Goal: Task Accomplishment & Management: Manage account settings

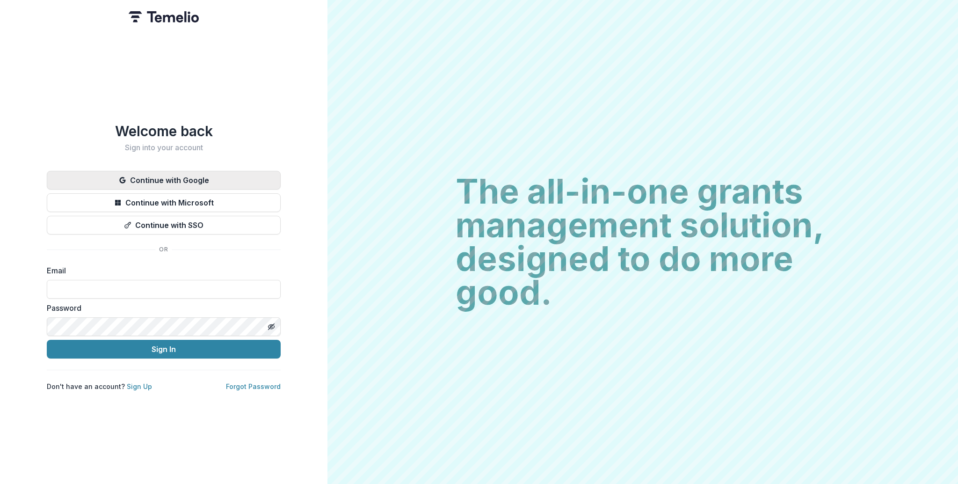
click at [141, 179] on button "Continue with Google" at bounding box center [164, 180] width 234 height 19
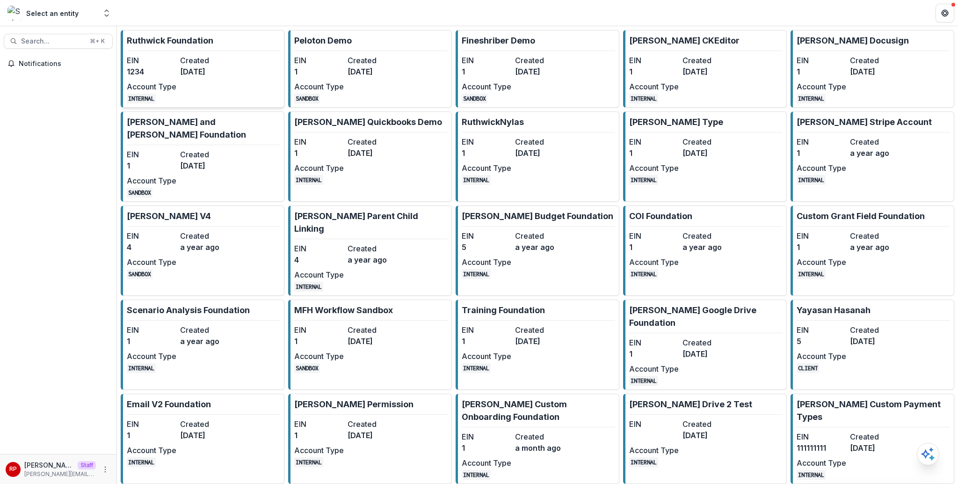
click at [193, 64] on dt "Created" at bounding box center [205, 60] width 50 height 11
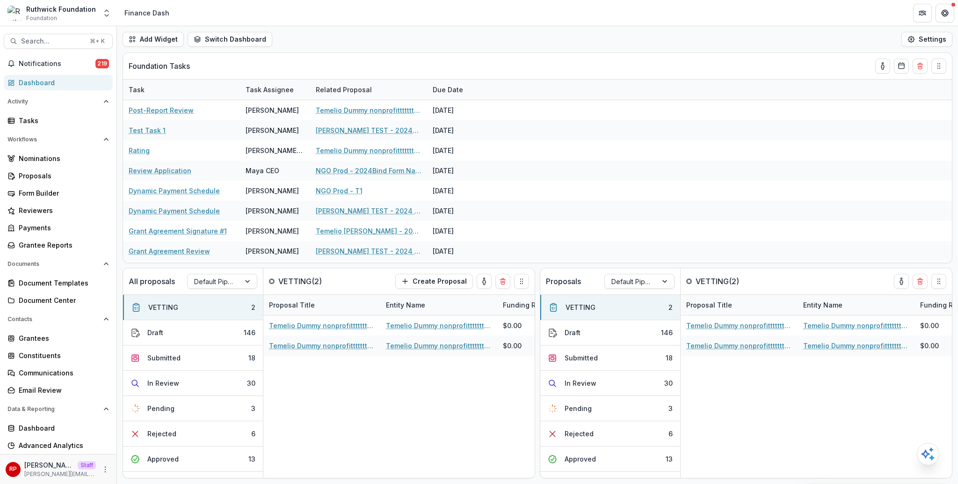
click at [364, 23] on header "Finance Dash" at bounding box center [537, 13] width 841 height 26
click at [366, 24] on header "Finance Dash" at bounding box center [537, 13] width 841 height 26
click at [373, 29] on div "Add Widget Switch Dashboard new dashboard Finance Dash My other 1 New Dashboard…" at bounding box center [537, 39] width 841 height 26
click at [374, 31] on div "Add Widget Switch Dashboard new dashboard Finance Dash My other 1 New Dashboard…" at bounding box center [537, 39] width 841 height 26
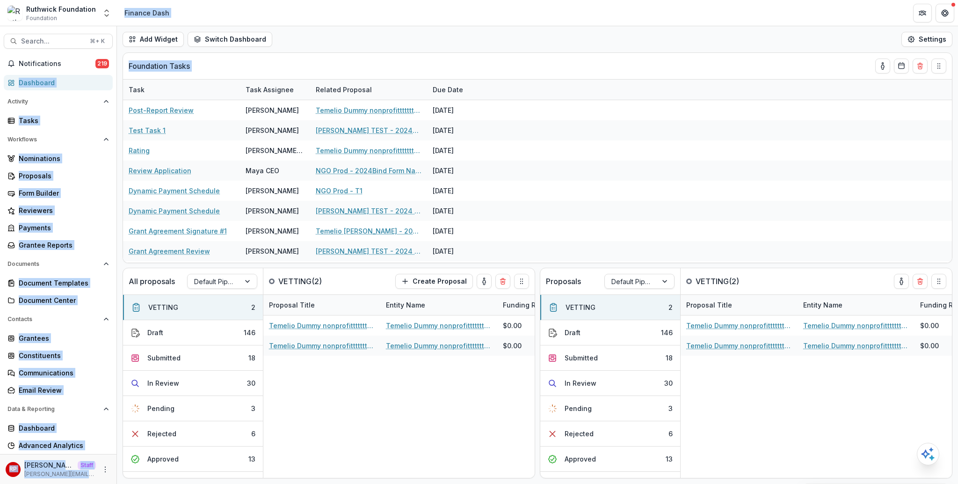
drag, startPoint x: 374, startPoint y: 31, endPoint x: 375, endPoint y: 9, distance: 22.0
click at [375, 9] on div "[PERSON_NAME] Foundation Foundation Aggregate Analysis Foundations [PERSON_NAME…" at bounding box center [479, 242] width 958 height 484
click at [375, 9] on header "Finance Dash" at bounding box center [537, 13] width 841 height 26
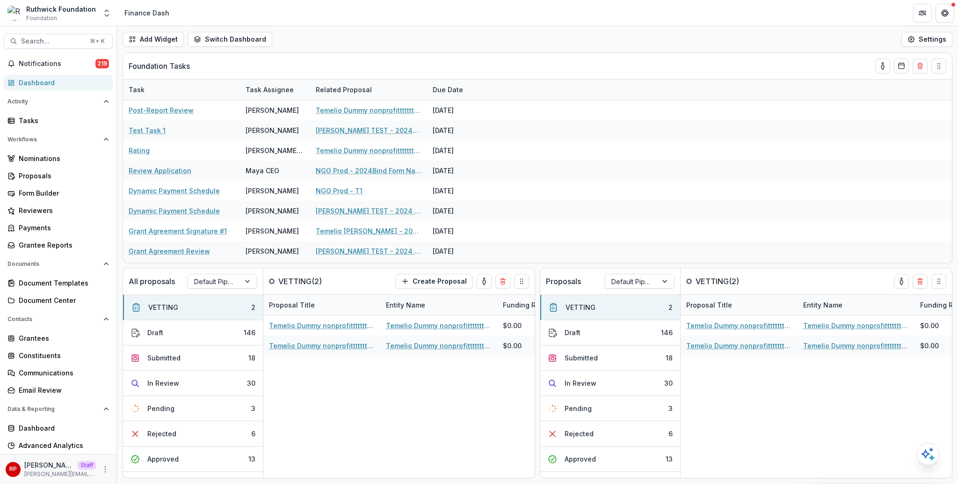
click at [375, 9] on header "Finance Dash" at bounding box center [537, 13] width 841 height 26
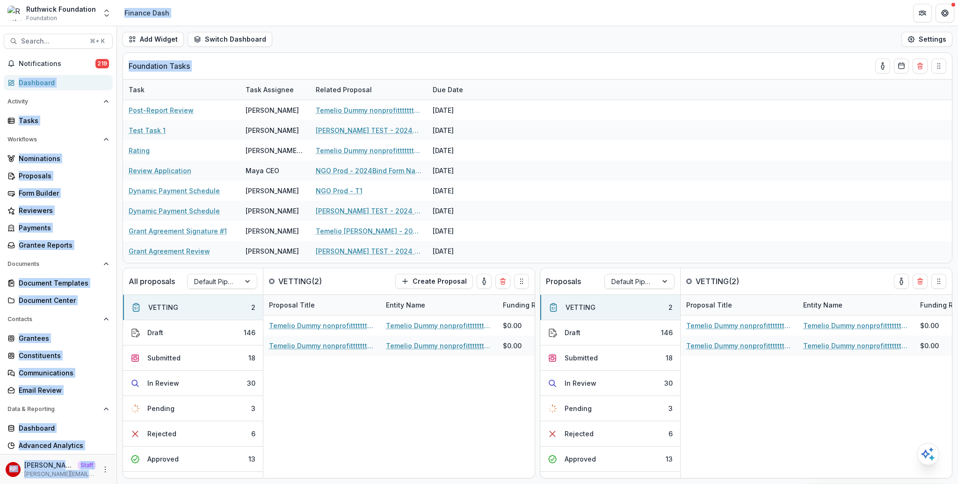
drag, startPoint x: 375, startPoint y: 9, endPoint x: 375, endPoint y: 51, distance: 42.6
click at [375, 51] on div "[PERSON_NAME] Foundation Foundation Aggregate Analysis Foundations [PERSON_NAME…" at bounding box center [479, 242] width 958 height 484
click at [375, 51] on div "Add Widget Switch Dashboard new dashboard Finance Dash My other 1 New Dashboard…" at bounding box center [537, 39] width 841 height 26
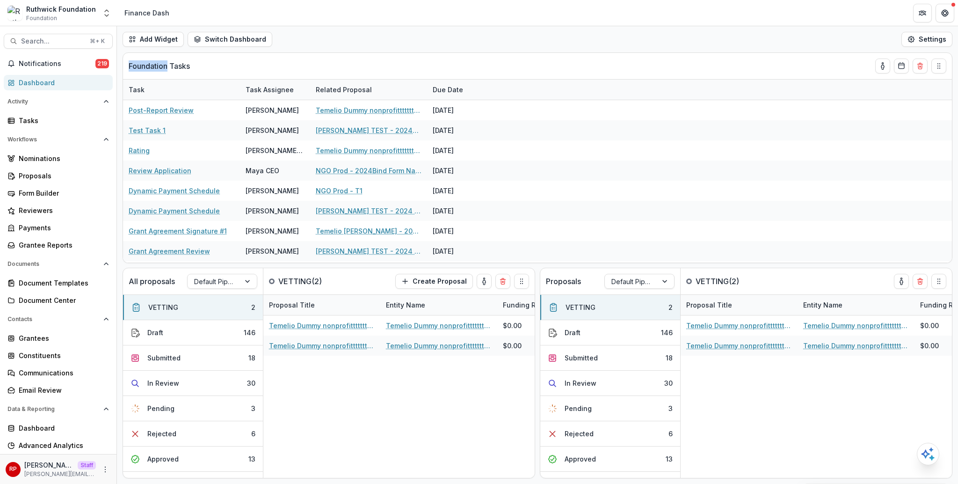
click at [375, 51] on div "Add Widget Switch Dashboard new dashboard Finance Dash My other 1 New Dashboard…" at bounding box center [537, 39] width 841 height 26
click at [364, 55] on div "Foundation Tasks" at bounding box center [521, 66] width 784 height 26
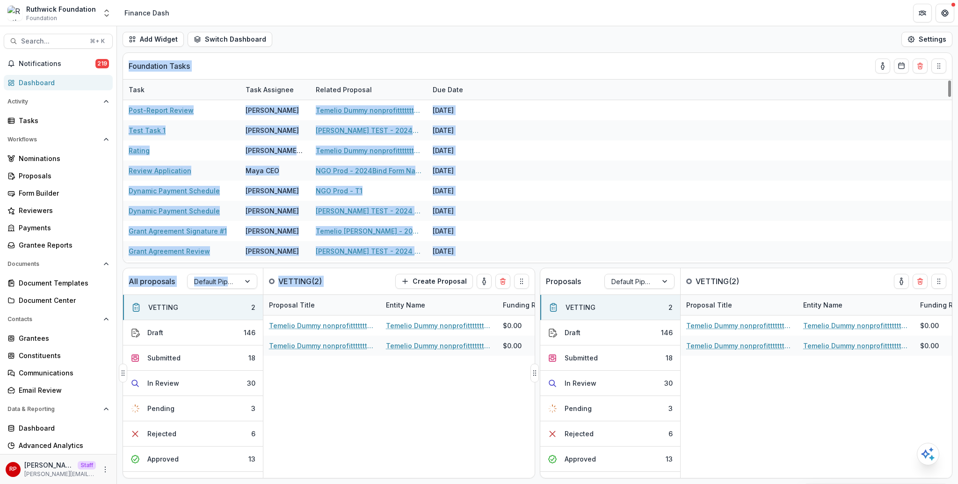
drag, startPoint x: 364, startPoint y: 55, endPoint x: 333, endPoint y: 278, distance: 225.3
click at [333, 278] on div "Foundation Tasks Task Task Assignee Related Proposal Due Date Post-Report Revie…" at bounding box center [537, 265] width 841 height 426
click at [333, 278] on p "VETTING ( 2 )" at bounding box center [313, 281] width 70 height 11
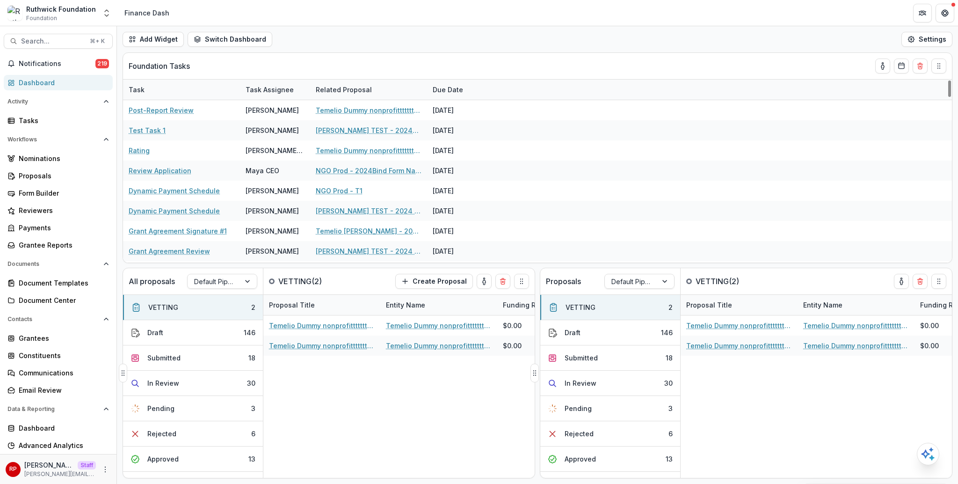
click at [333, 278] on p "VETTING ( 2 )" at bounding box center [313, 281] width 70 height 11
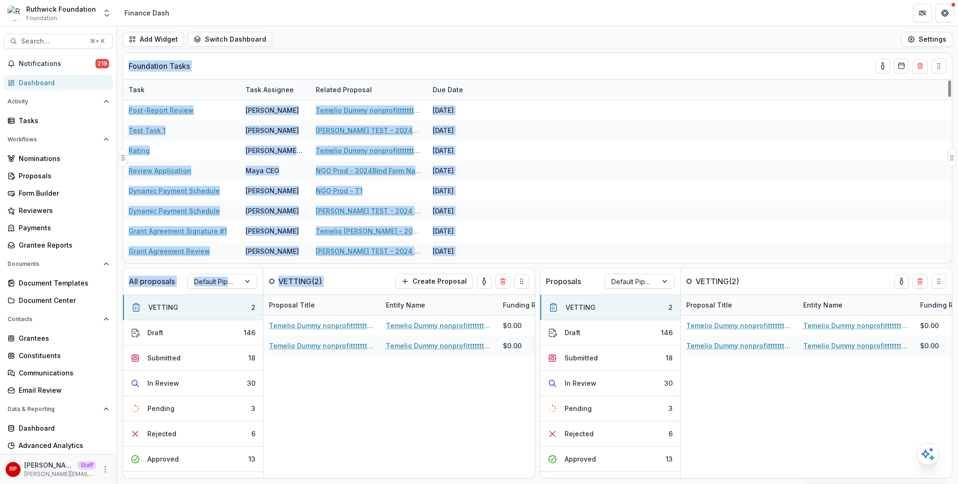
drag, startPoint x: 333, startPoint y: 278, endPoint x: 267, endPoint y: 62, distance: 225.9
click at [267, 62] on div "Foundation Tasks Task Task Assignee Related Proposal Due Date Post-Report Revie…" at bounding box center [537, 265] width 841 height 426
click at [267, 62] on div "Foundation Tasks" at bounding box center [521, 66] width 784 height 26
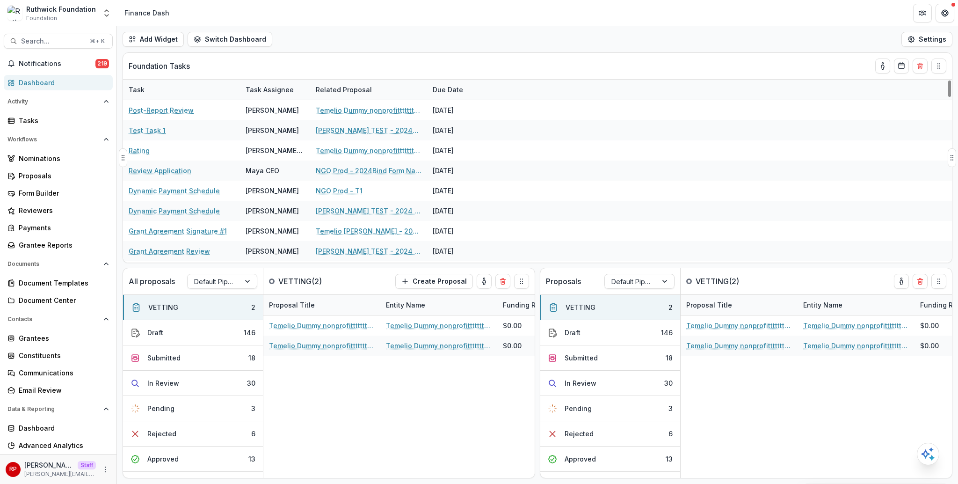
click at [267, 62] on div "Foundation Tasks" at bounding box center [521, 66] width 784 height 26
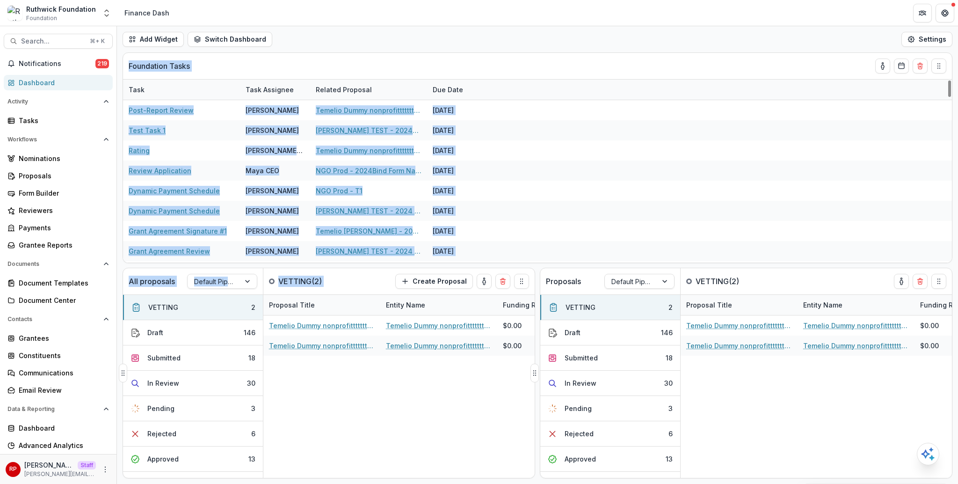
drag, startPoint x: 267, startPoint y: 62, endPoint x: 326, endPoint y: 276, distance: 222.3
click at [326, 276] on div "Foundation Tasks Task Task Assignee Related Proposal Due Date Post-Report Revie…" at bounding box center [537, 265] width 841 height 426
click at [326, 276] on p "VETTING ( 2 )" at bounding box center [313, 281] width 70 height 11
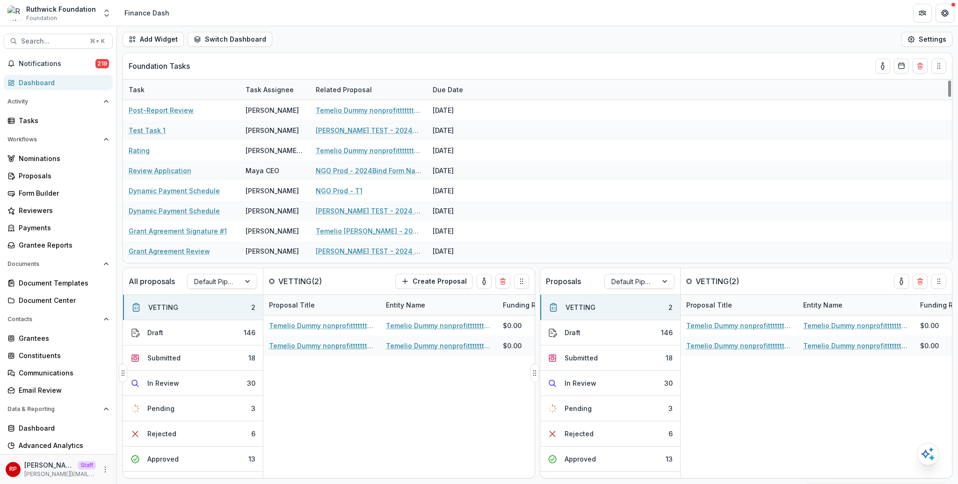
click at [326, 276] on p "VETTING ( 2 )" at bounding box center [313, 281] width 70 height 11
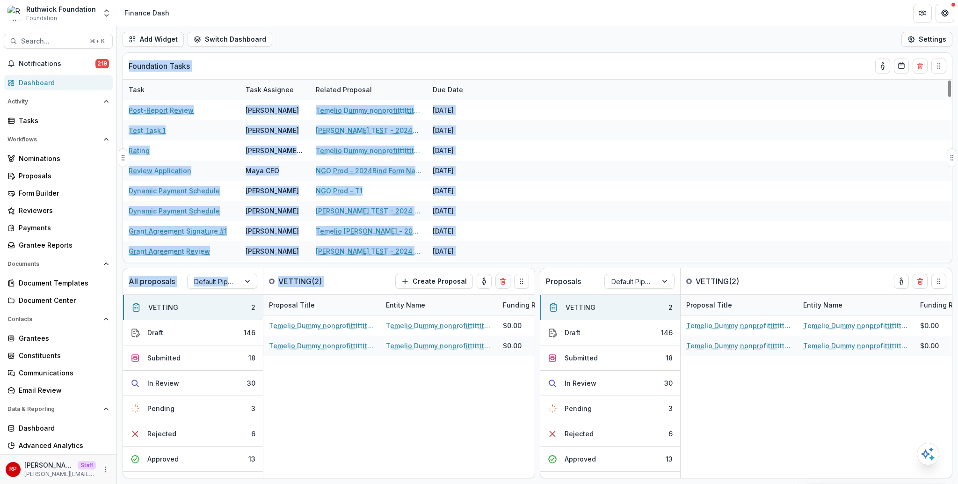
drag, startPoint x: 326, startPoint y: 276, endPoint x: 284, endPoint y: 66, distance: 214.2
click at [284, 66] on div "Foundation Tasks Task Task Assignee Related Proposal Due Date Post-Report Revie…" at bounding box center [537, 265] width 841 height 426
click at [284, 66] on div "Foundation Tasks" at bounding box center [521, 66] width 784 height 26
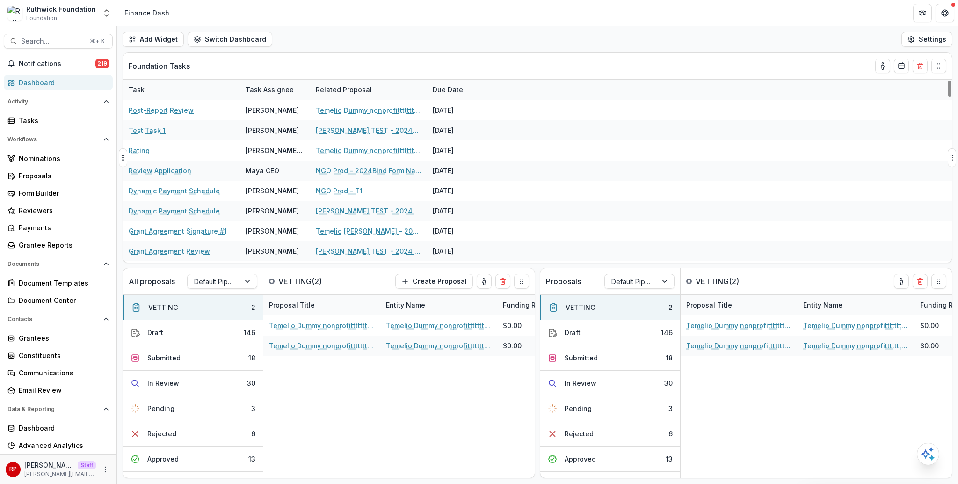
click at [284, 66] on div "Foundation Tasks" at bounding box center [521, 66] width 784 height 26
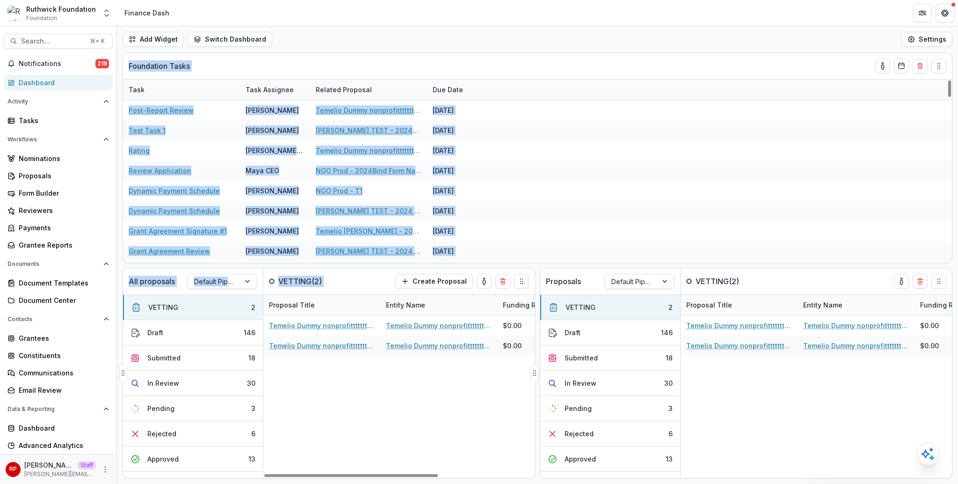
drag, startPoint x: 284, startPoint y: 66, endPoint x: 342, endPoint y: 282, distance: 223.9
click at [342, 282] on div "Foundation Tasks Task Task Assignee Related Proposal Due Date Post-Report Revie…" at bounding box center [537, 265] width 841 height 426
click at [342, 282] on p "VETTING ( 2 )" at bounding box center [313, 281] width 70 height 11
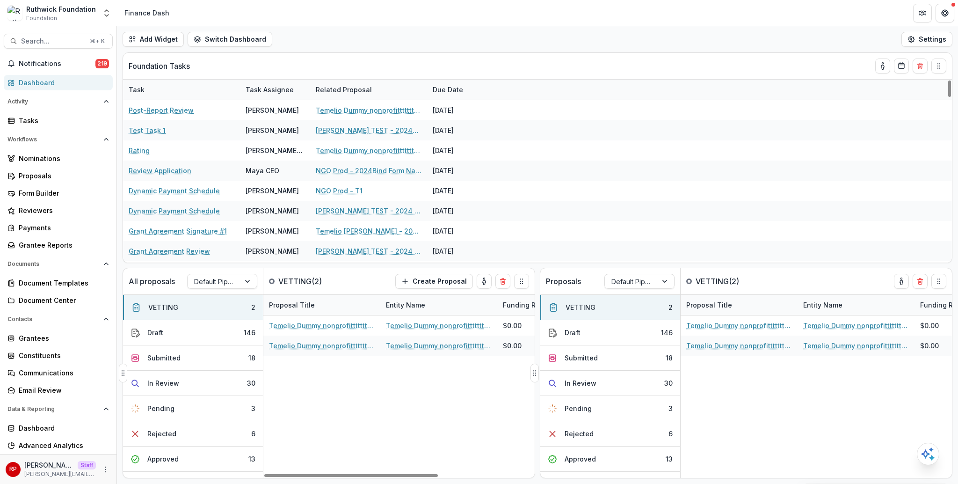
click at [342, 282] on p "VETTING ( 2 )" at bounding box center [313, 281] width 70 height 11
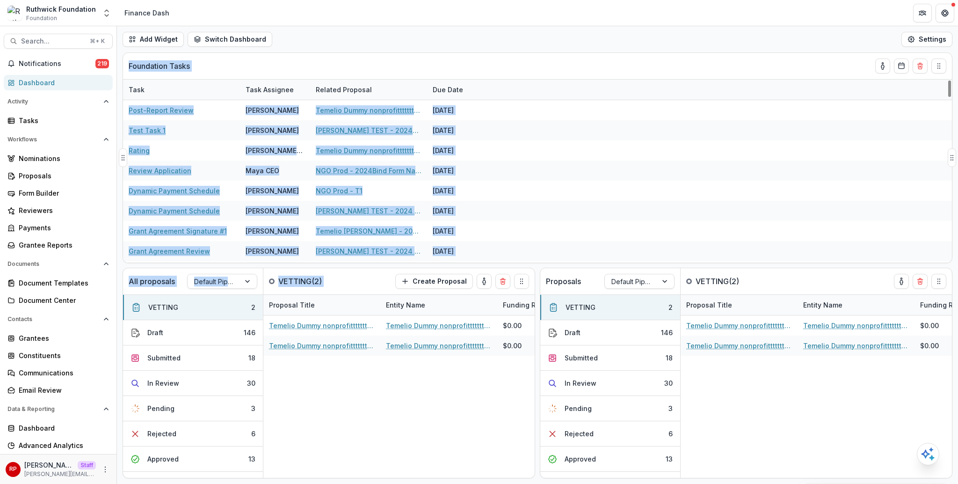
drag, startPoint x: 342, startPoint y: 282, endPoint x: 330, endPoint y: 59, distance: 223.4
click at [330, 59] on div "Foundation Tasks Task Task Assignee Related Proposal Due Date Post-Report Revie…" at bounding box center [537, 265] width 841 height 426
click at [330, 59] on div "Foundation Tasks" at bounding box center [521, 66] width 784 height 26
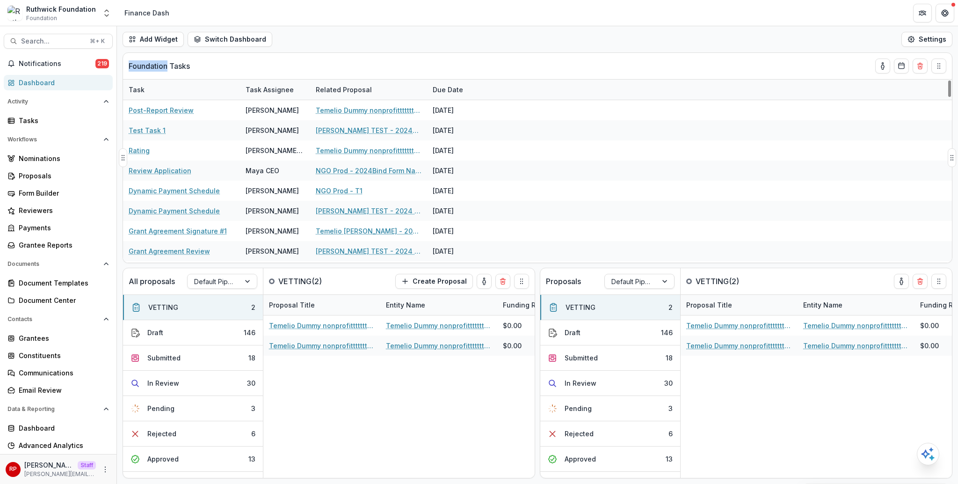
click at [330, 59] on div "Foundation Tasks" at bounding box center [521, 66] width 784 height 26
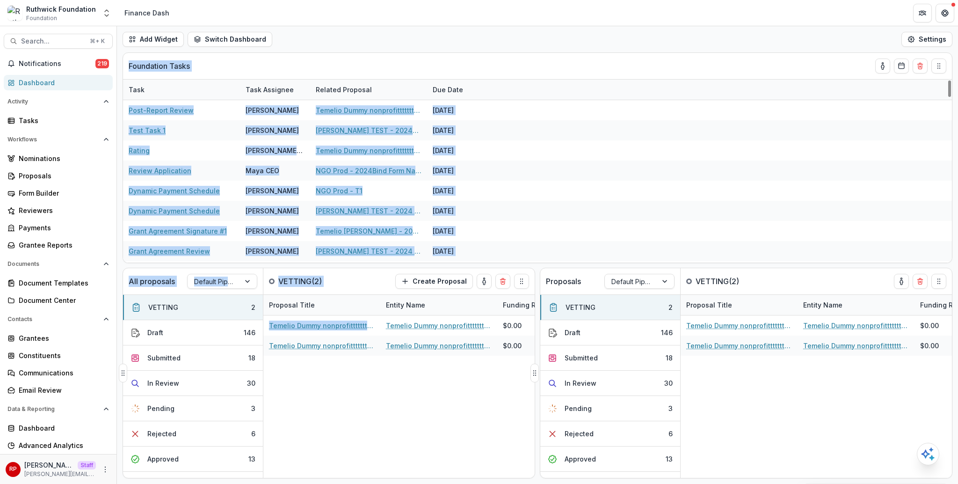
drag, startPoint x: 330, startPoint y: 59, endPoint x: 384, endPoint y: 291, distance: 238.1
click at [384, 291] on div "Foundation Tasks Task Task Assignee Related Proposal Due Date Post-Report Revie…" at bounding box center [537, 265] width 841 height 426
click at [319, 277] on p "VETTING ( 2 )" at bounding box center [313, 281] width 70 height 11
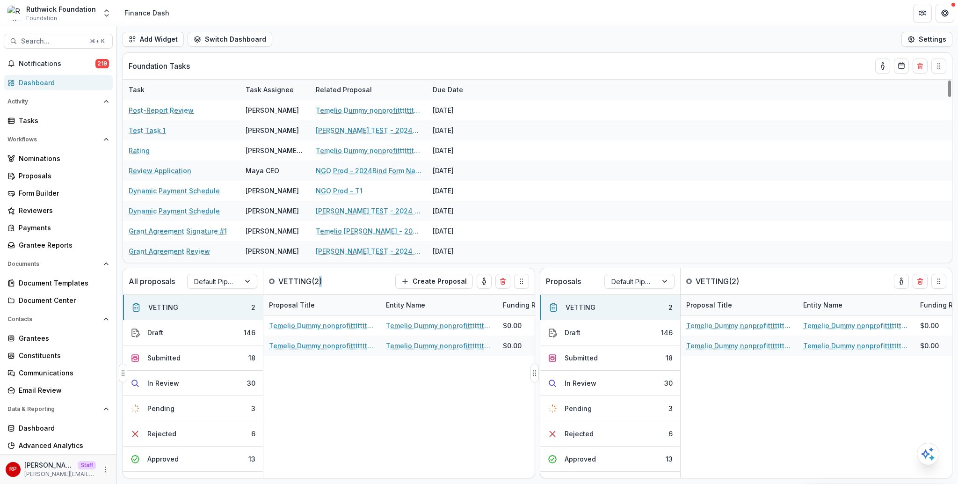
click at [319, 277] on p "VETTING ( 2 )" at bounding box center [313, 281] width 70 height 11
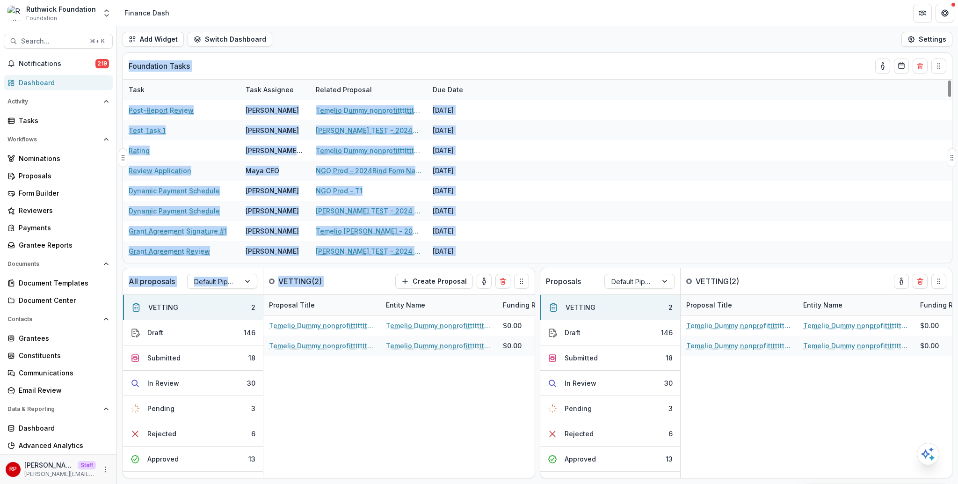
drag, startPoint x: 319, startPoint y: 277, endPoint x: 271, endPoint y: 54, distance: 227.7
click at [271, 54] on div "Foundation Tasks Task Task Assignee Related Proposal Due Date Post-Report Revie…" at bounding box center [537, 265] width 841 height 426
click at [271, 54] on div "Foundation Tasks" at bounding box center [521, 66] width 784 height 26
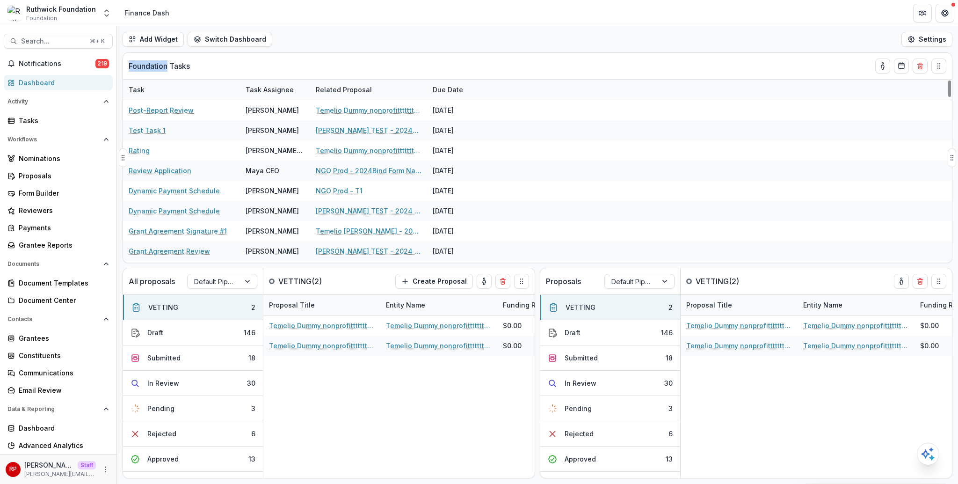
click at [271, 54] on div "Foundation Tasks" at bounding box center [521, 66] width 784 height 26
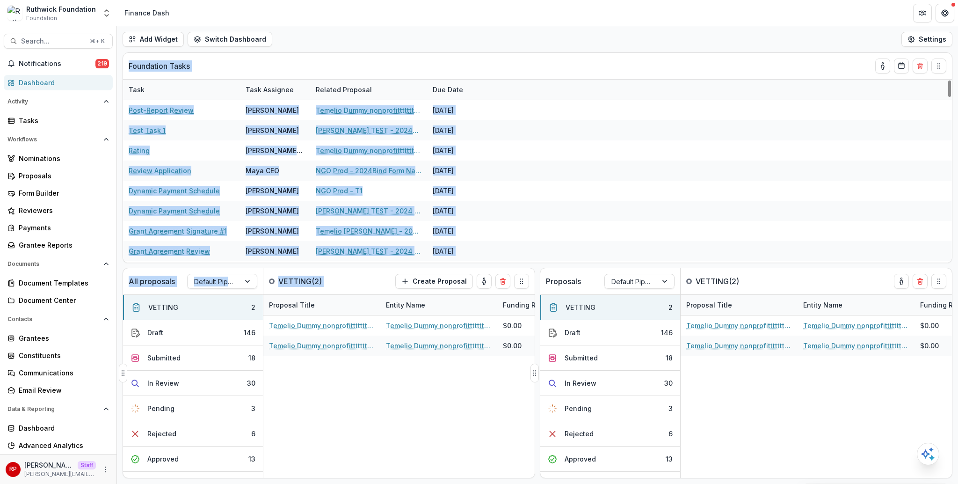
drag, startPoint x: 271, startPoint y: 54, endPoint x: 329, endPoint y: 282, distance: 234.5
click at [329, 285] on div "Foundation Tasks Task Task Assignee Related Proposal Due Date Post-Report Revie…" at bounding box center [537, 265] width 841 height 426
click at [329, 282] on p "VETTING ( 2 )" at bounding box center [313, 281] width 70 height 11
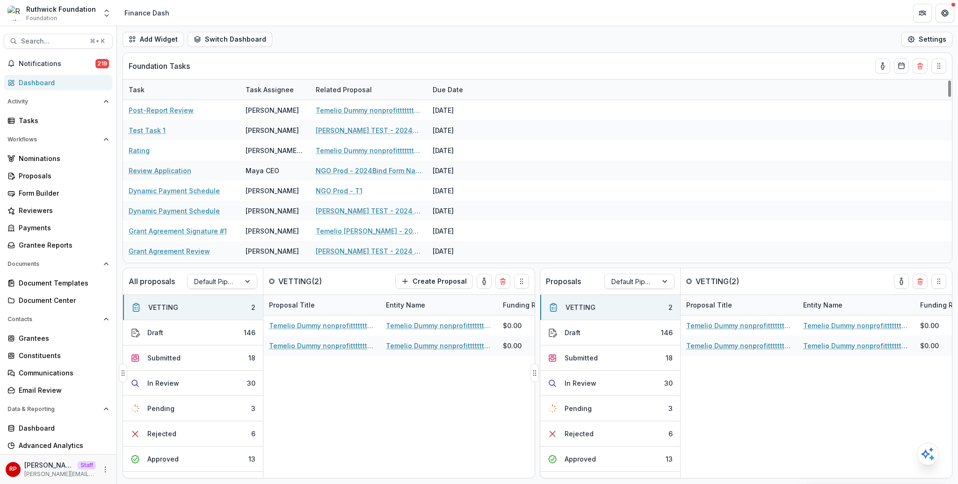
click at [329, 282] on p "VETTING ( 2 )" at bounding box center [313, 281] width 70 height 11
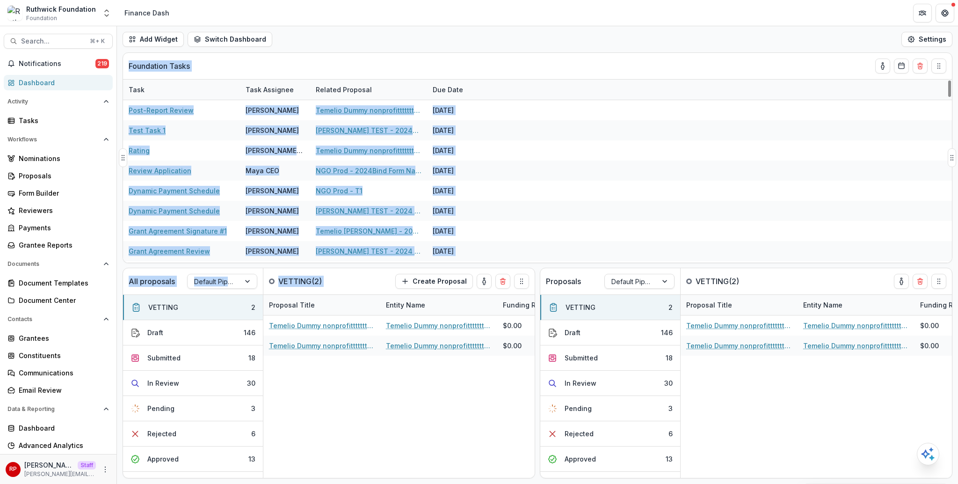
drag, startPoint x: 329, startPoint y: 282, endPoint x: 343, endPoint y: 66, distance: 215.7
click at [343, 66] on div "Foundation Tasks Task Task Assignee Related Proposal Due Date Post-Report Revie…" at bounding box center [537, 265] width 841 height 426
click at [343, 66] on div "Foundation Tasks" at bounding box center [521, 66] width 784 height 26
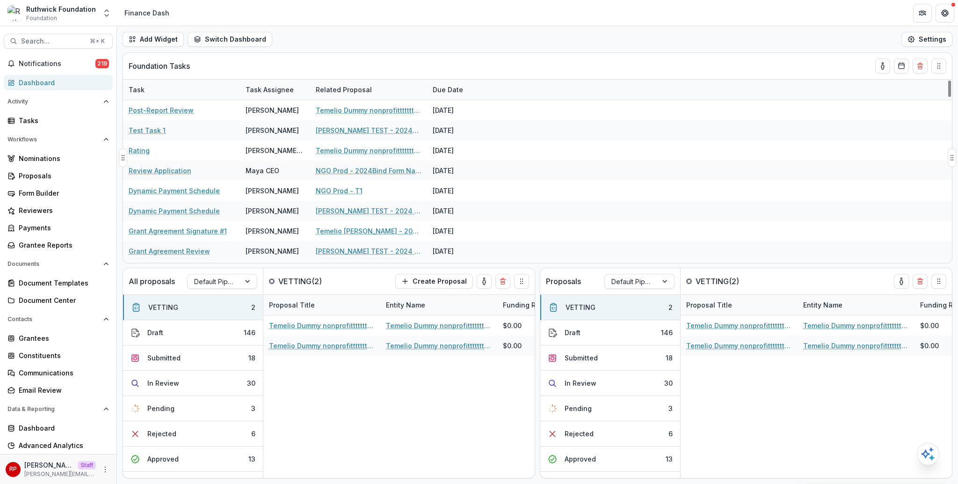
click at [343, 66] on div "Foundation Tasks" at bounding box center [521, 66] width 784 height 26
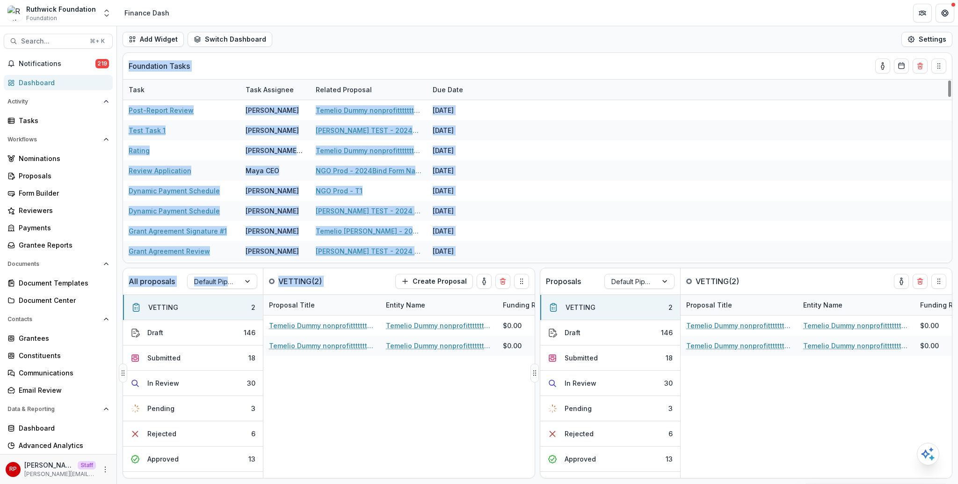
drag, startPoint x: 343, startPoint y: 66, endPoint x: 366, endPoint y: 279, distance: 213.5
click at [366, 279] on div "Foundation Tasks Task Task Assignee Related Proposal Due Date Post-Report Revie…" at bounding box center [537, 265] width 841 height 426
click at [366, 279] on div "All proposals Default Pipeline v2 VETTING ( 2 ) Create Proposal" at bounding box center [309, 281] width 372 height 26
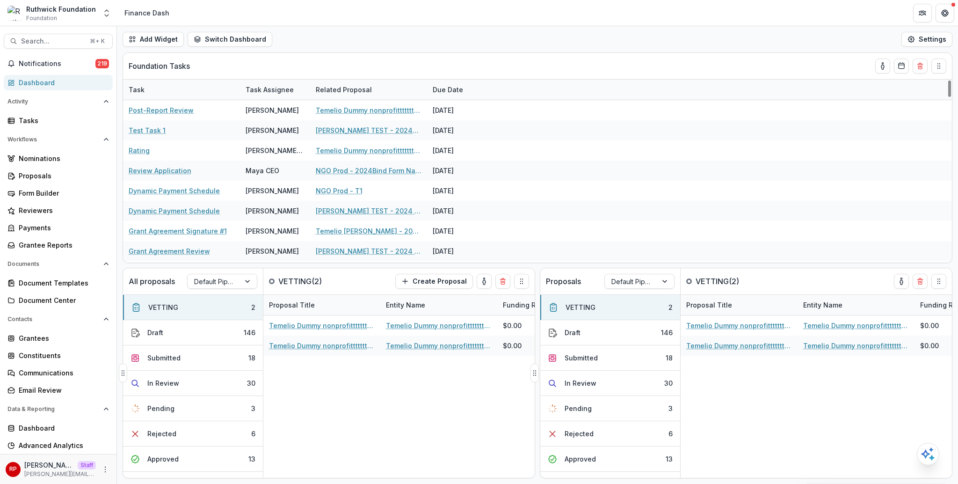
click at [366, 279] on div "All proposals Default Pipeline v2 VETTING ( 2 ) Create Proposal" at bounding box center [309, 281] width 372 height 26
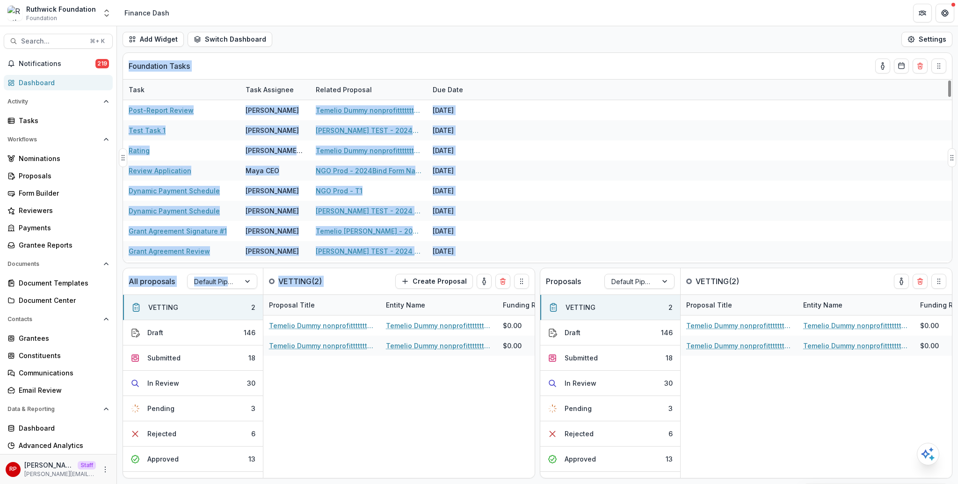
drag, startPoint x: 366, startPoint y: 279, endPoint x: 343, endPoint y: 56, distance: 224.2
click at [343, 56] on div "Foundation Tasks Task Task Assignee Related Proposal Due Date Post-Report Revie…" at bounding box center [537, 265] width 841 height 426
click at [343, 56] on div "Foundation Tasks" at bounding box center [521, 66] width 784 height 26
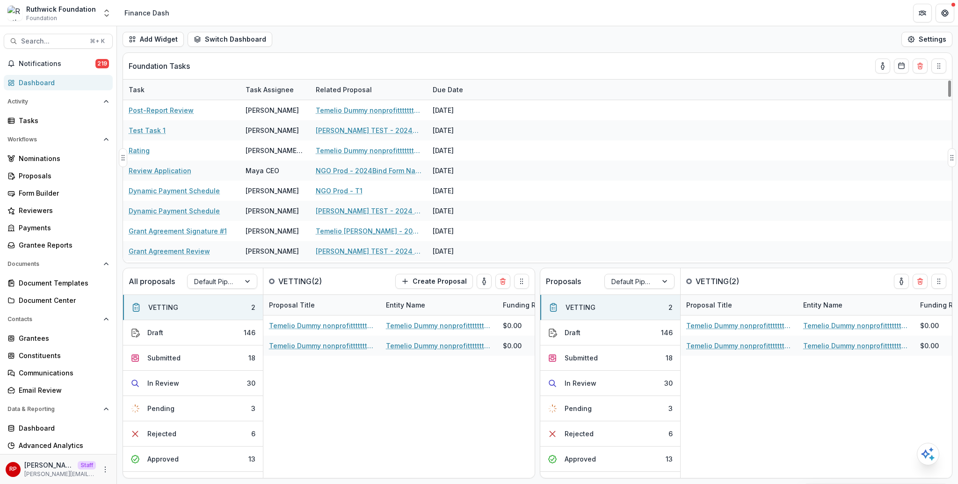
click at [349, 56] on div "Foundation Tasks" at bounding box center [521, 66] width 784 height 26
click at [599, 38] on div "Add Widget Switch Dashboard new dashboard Finance Dash My other 1 New Dashboard…" at bounding box center [537, 39] width 841 height 26
click at [601, 37] on div "Add Widget Switch Dashboard new dashboard Finance Dash My other 1 New Dashboard…" at bounding box center [537, 39] width 841 height 26
click at [343, 37] on div "Add Widget Switch Dashboard new dashboard Finance Dash My other 1 New Dashboard…" at bounding box center [537, 39] width 841 height 26
click at [345, 36] on div "Add Widget Switch Dashboard new dashboard Finance Dash My other 1 New Dashboard…" at bounding box center [537, 39] width 841 height 26
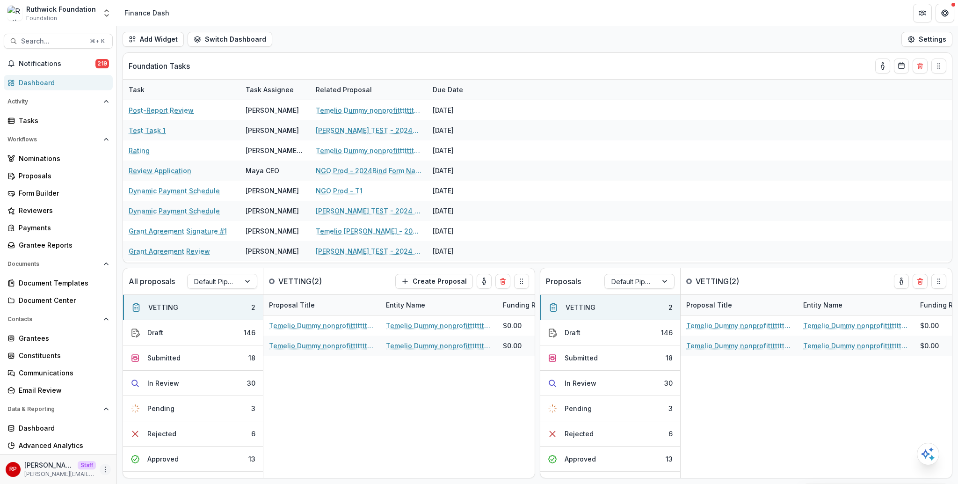
click at [103, 470] on icon "More" at bounding box center [105, 468] width 7 height 7
click at [175, 449] on link "User Settings" at bounding box center [164, 449] width 100 height 15
click at [425, 44] on div "Add Widget Switch Dashboard new dashboard Finance Dash My other 1 New Dashboard…" at bounding box center [537, 39] width 841 height 26
click at [69, 174] on div "Proposals" at bounding box center [62, 176] width 87 height 10
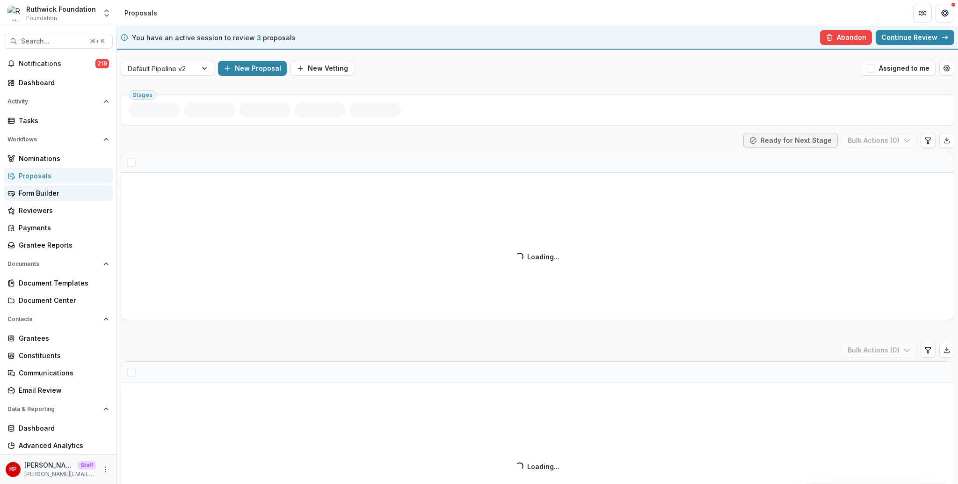
click at [79, 187] on link "Form Builder" at bounding box center [58, 192] width 109 height 15
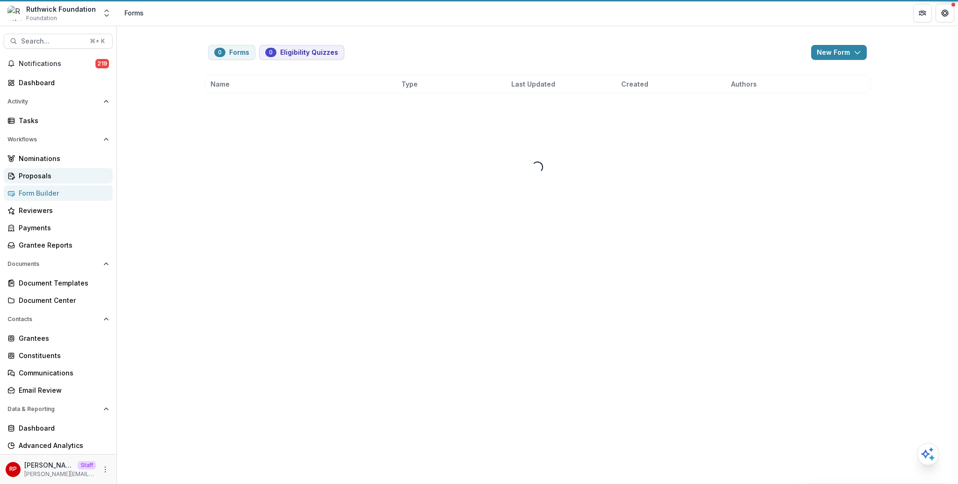
click at [77, 177] on div "Proposals" at bounding box center [62, 176] width 87 height 10
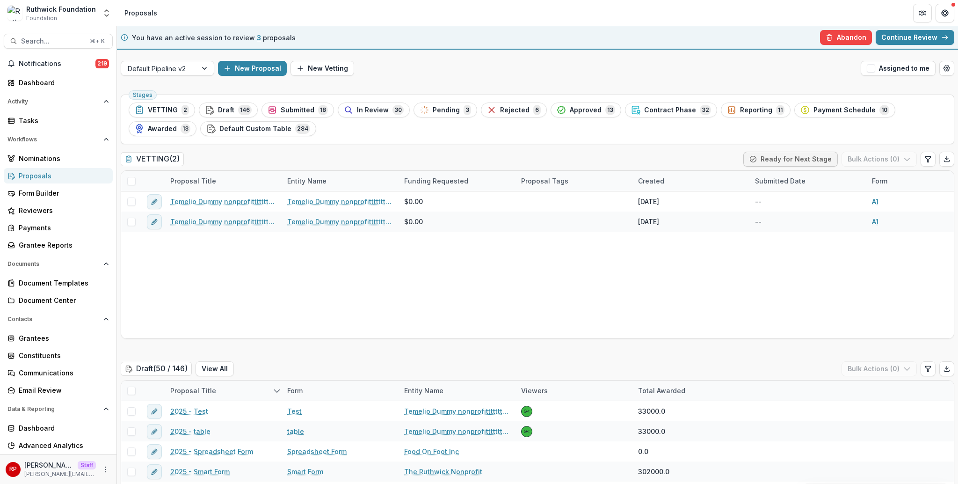
click at [521, 165] on div "VETTING ( 2 ) Ready for Next Stage Bulk Actions ( 0 )" at bounding box center [538, 161] width 834 height 19
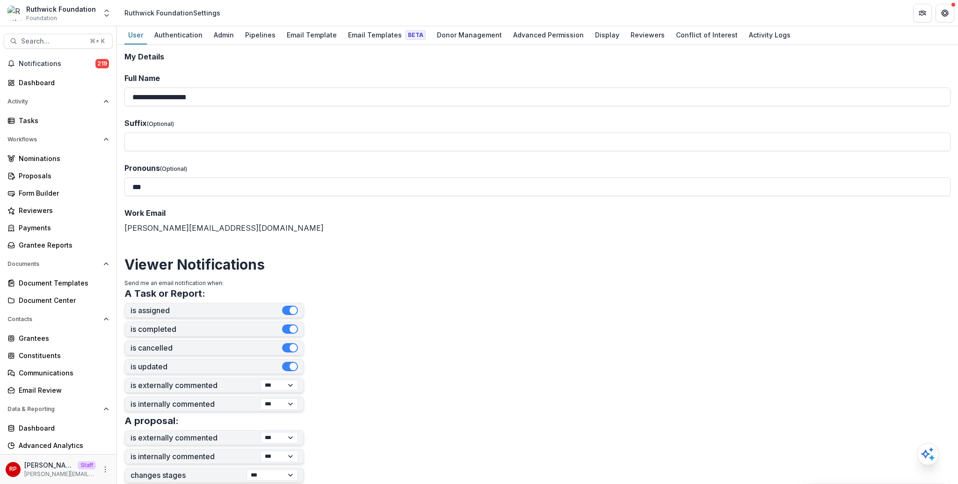
click at [424, 74] on label "Full Name" at bounding box center [534, 78] width 820 height 11
click at [424, 87] on input "**********" at bounding box center [537, 96] width 826 height 19
